Goal: Transaction & Acquisition: Download file/media

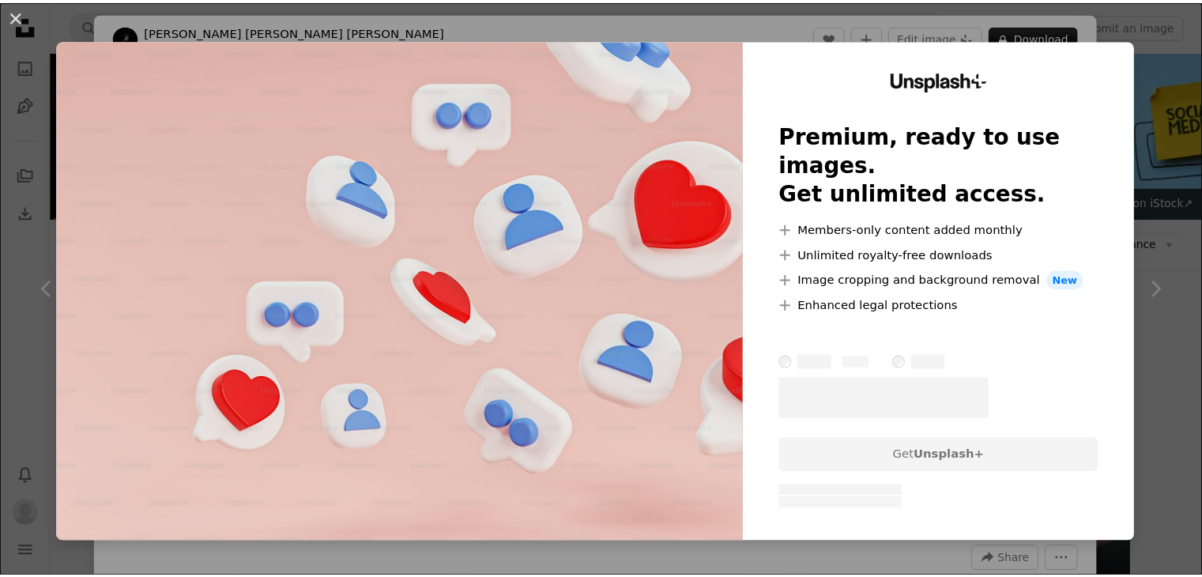
scroll to position [3624, 0]
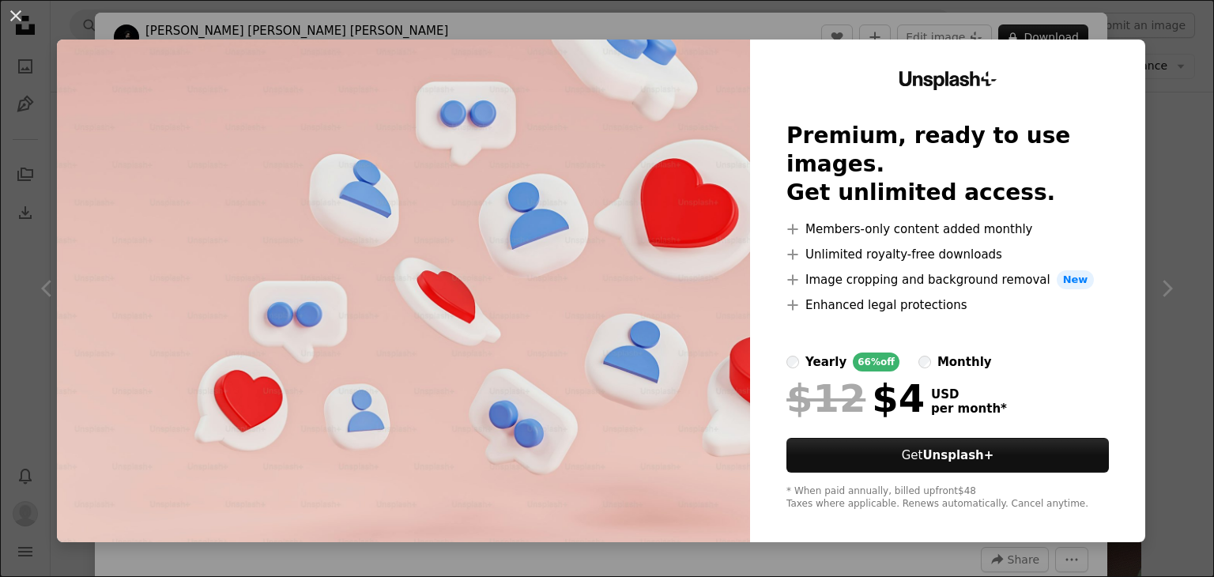
click at [1123, 30] on div "An X shape Unsplash+ Premium, ready to use images. Get unlimited access. A plus…" at bounding box center [607, 288] width 1214 height 577
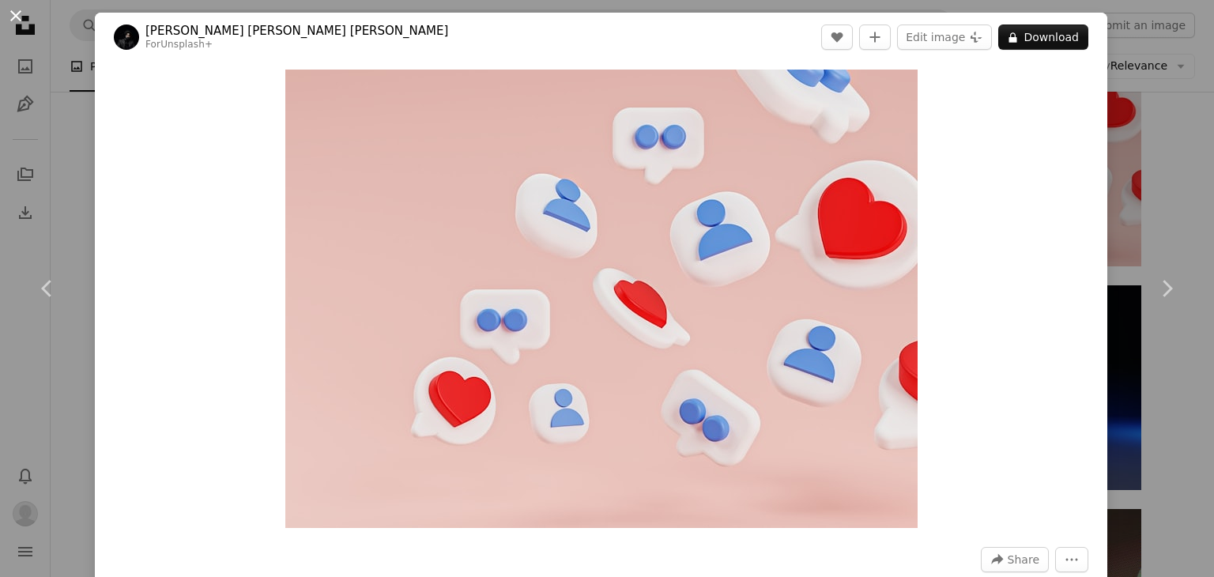
click at [13, 13] on button "An X shape" at bounding box center [15, 15] width 19 height 19
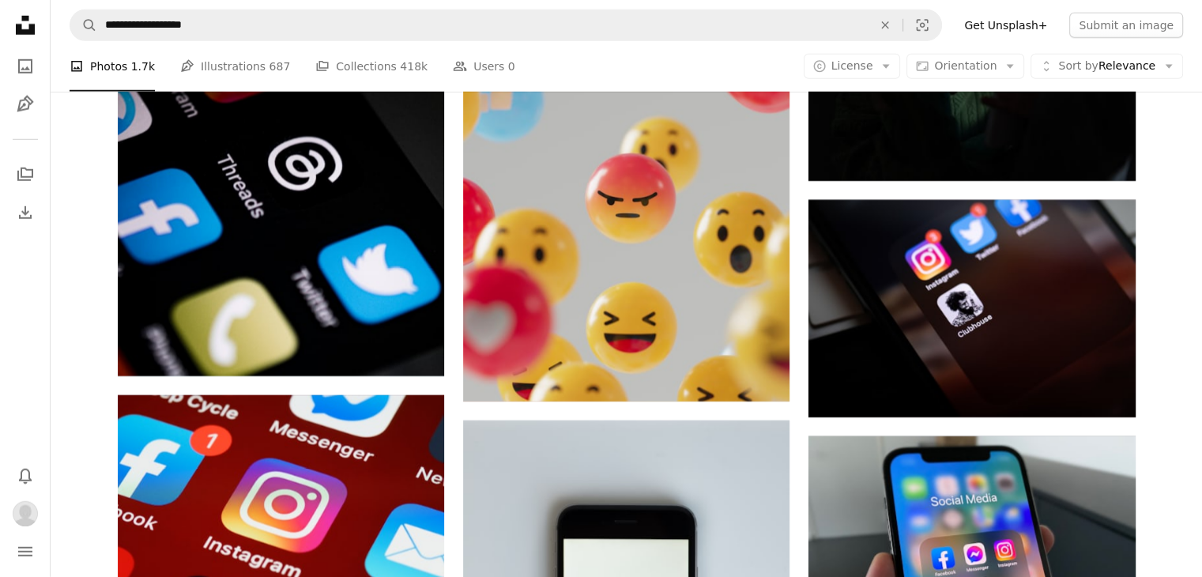
scroll to position [4652, 0]
